Goal: Task Accomplishment & Management: Complete application form

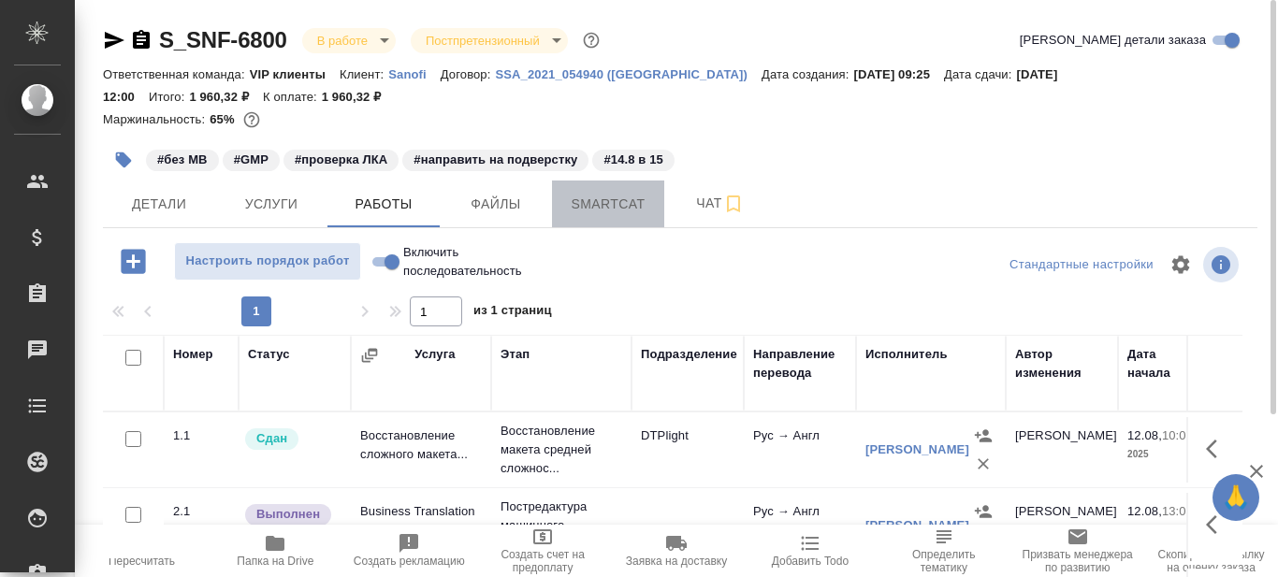
click at [624, 204] on span "Smartcat" at bounding box center [608, 204] width 90 height 23
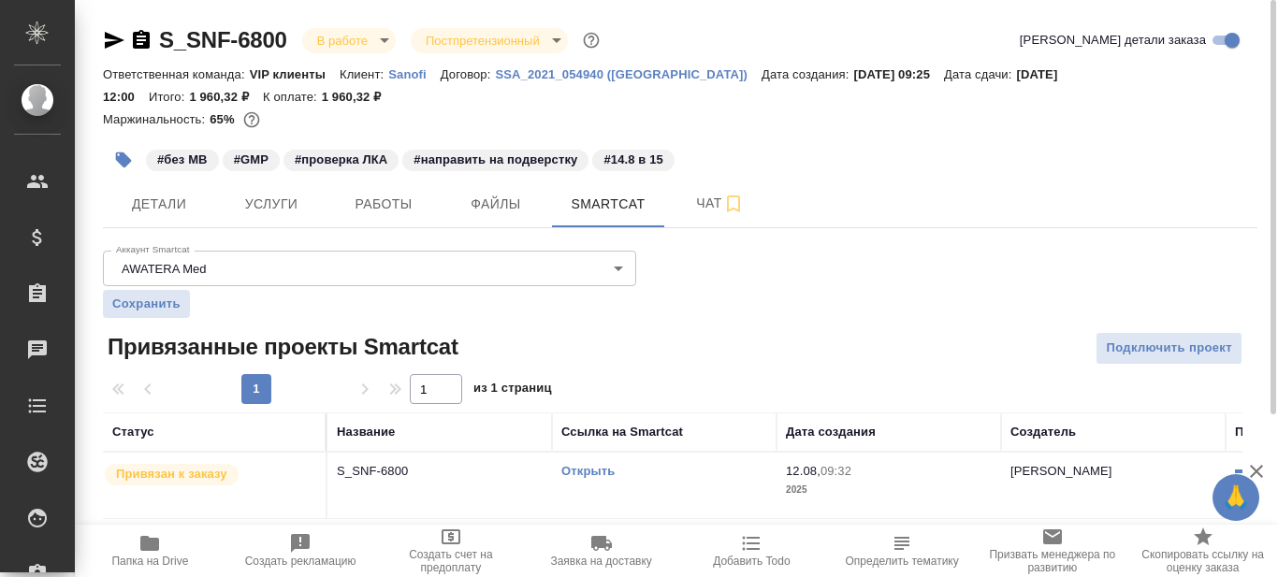
click at [602, 471] on link "Открыть" at bounding box center [587, 471] width 53 height 14
click at [577, 471] on link "Открыть" at bounding box center [587, 471] width 53 height 14
click at [406, 202] on span "Работы" at bounding box center [384, 204] width 90 height 23
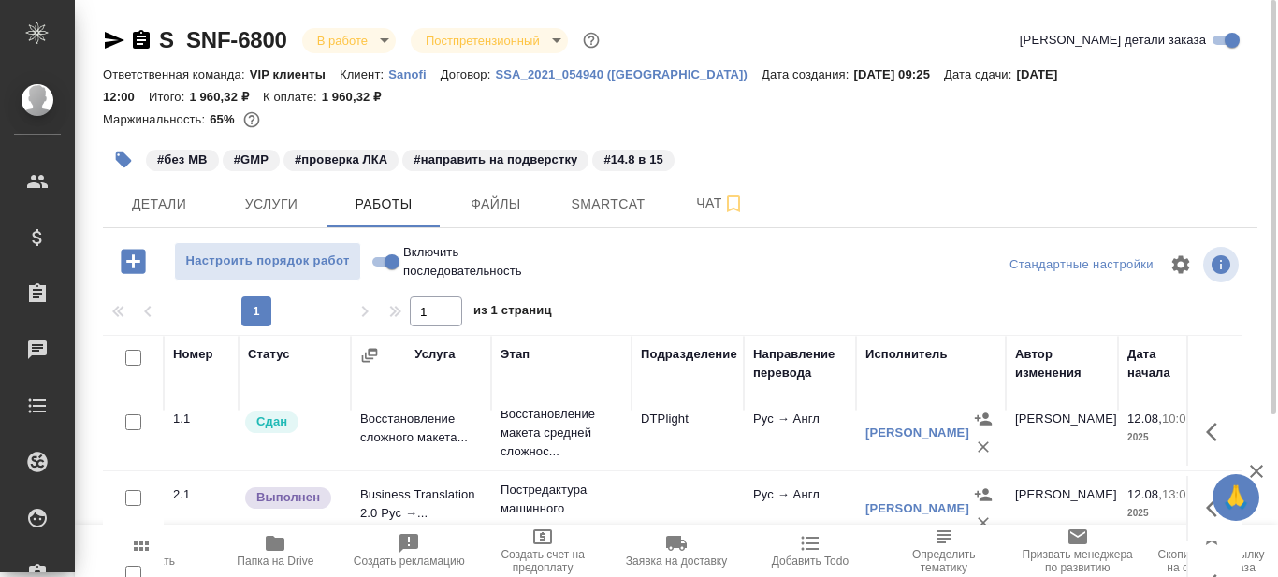
scroll to position [94, 0]
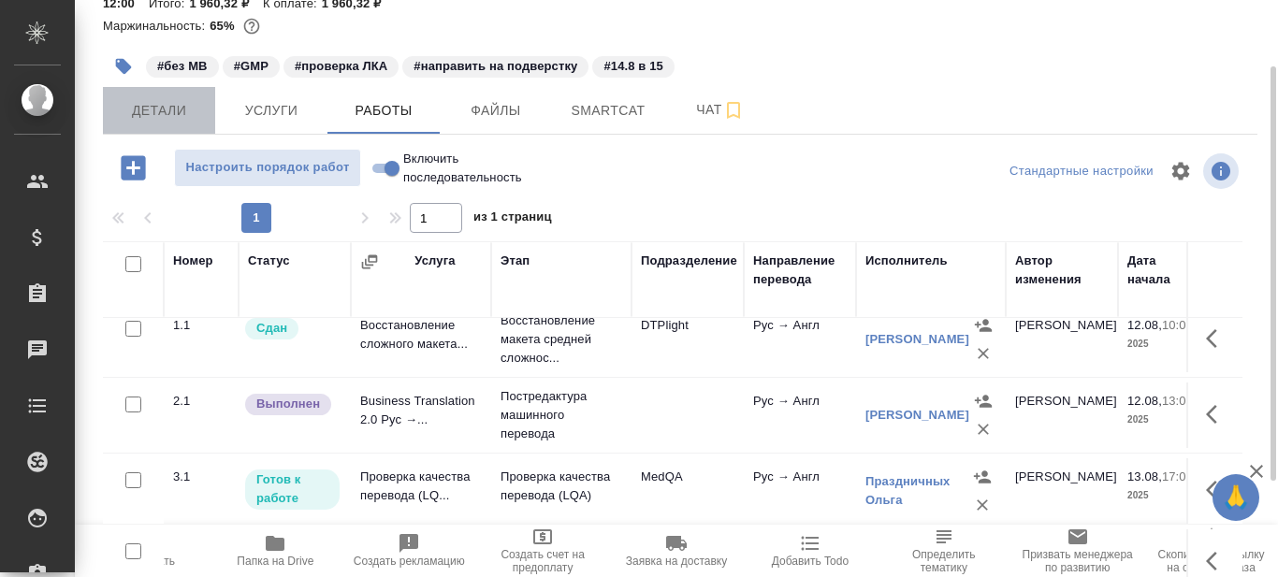
click at [163, 105] on span "Детали" at bounding box center [159, 110] width 90 height 23
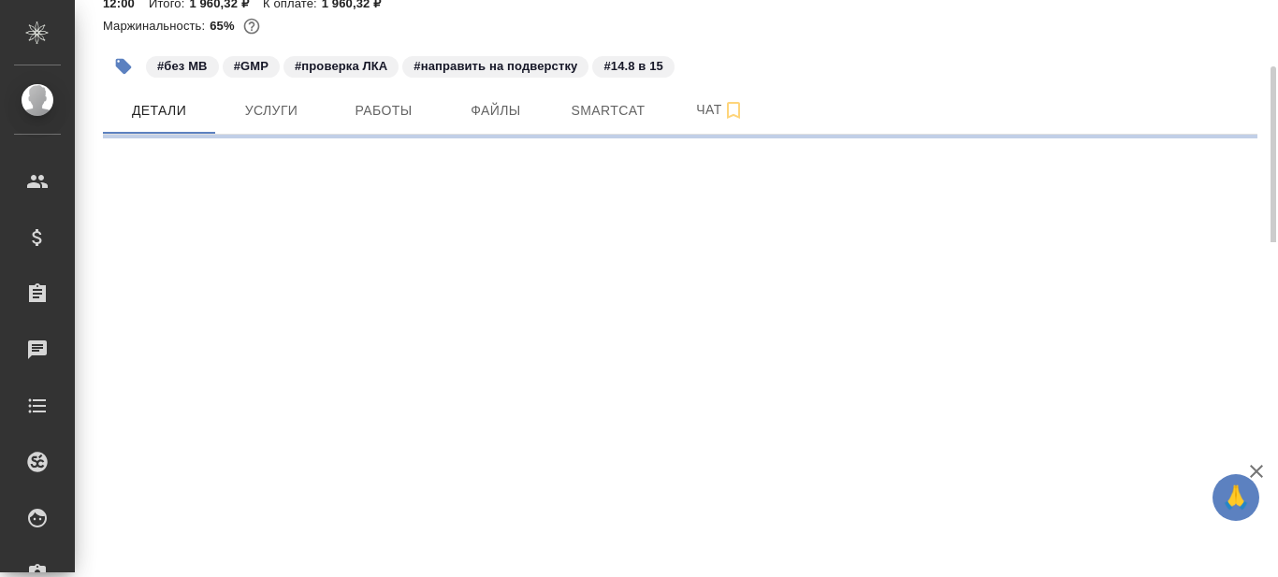
select select "RU"
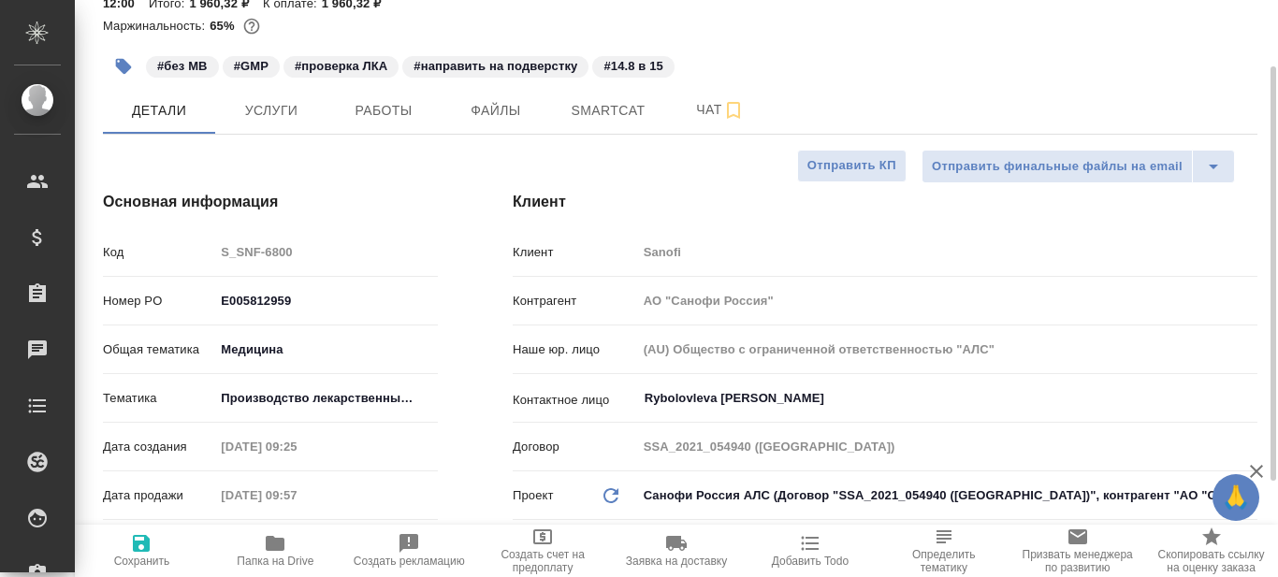
type textarea "x"
type input "[PERSON_NAME]"
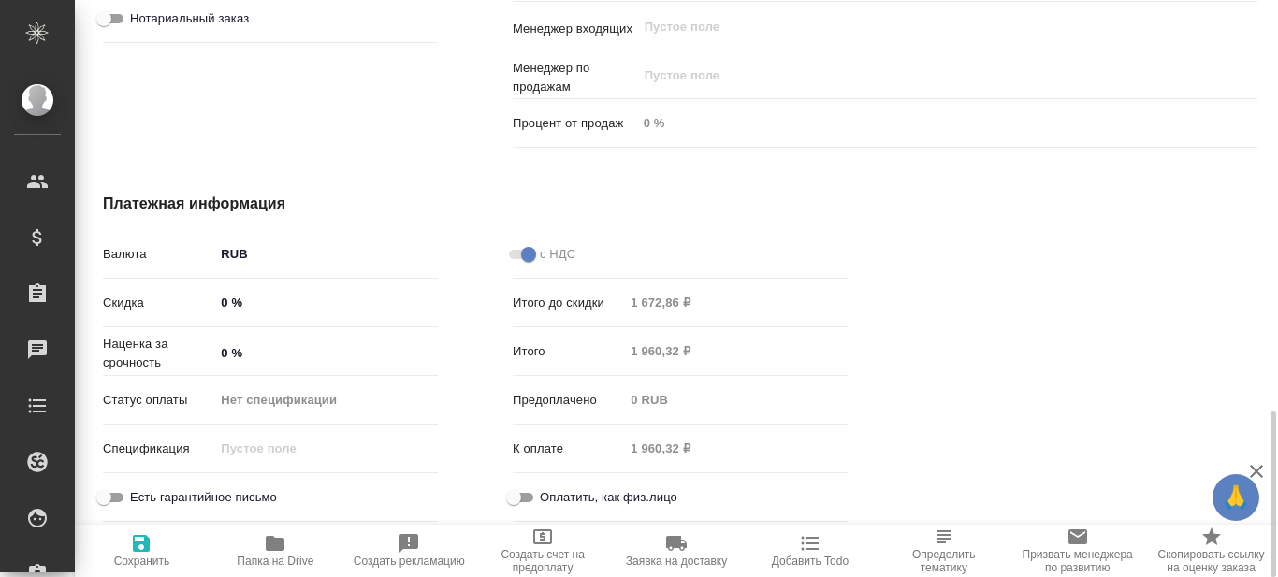
scroll to position [1239, 0]
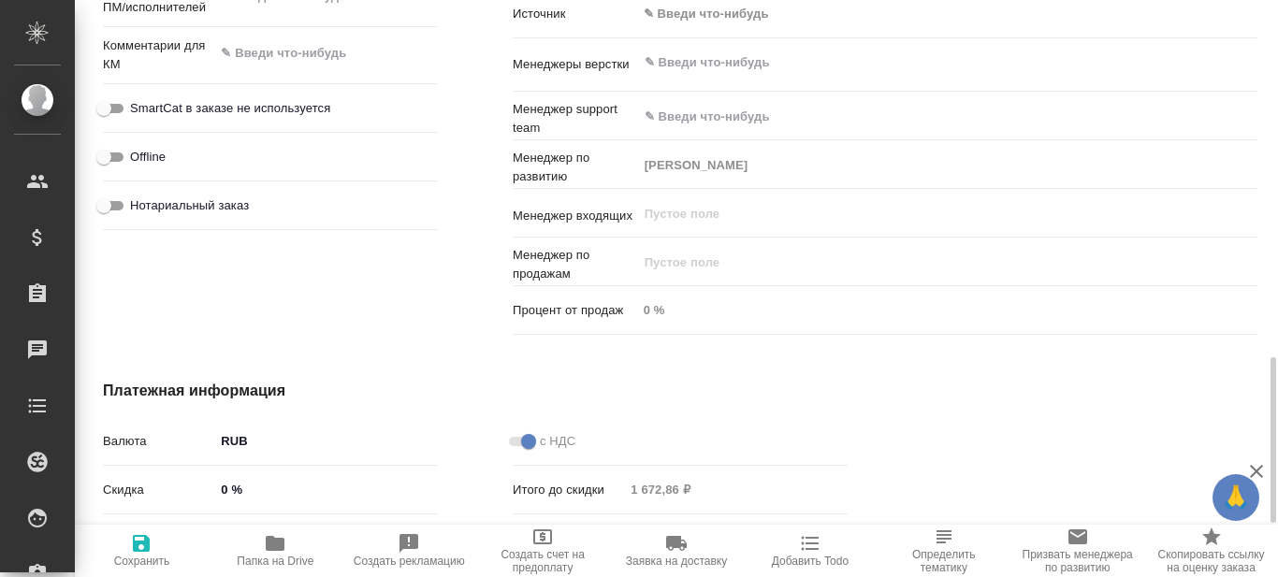
type textarea "x"
